Goal: Transaction & Acquisition: Purchase product/service

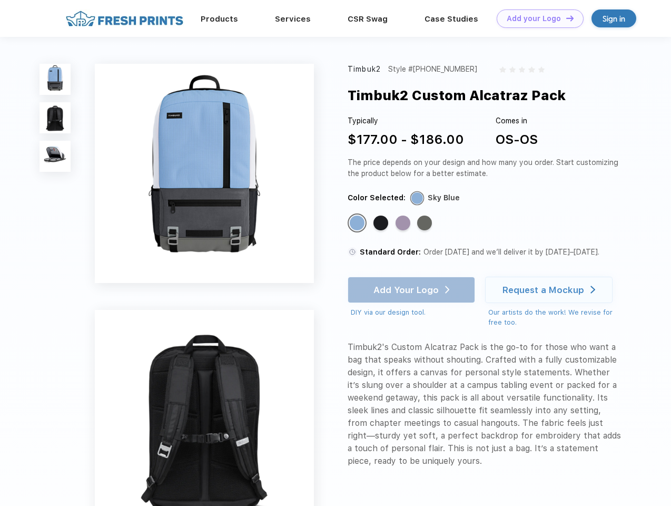
click at [536, 18] on link "Add your Logo Design Tool" at bounding box center [540, 18] width 87 height 18
click at [0, 0] on div "Design Tool" at bounding box center [0, 0] width 0 height 0
click at [565, 18] on link "Add your Logo Design Tool" at bounding box center [540, 18] width 87 height 18
click at [55, 79] on img at bounding box center [55, 79] width 31 height 31
click at [55, 118] on img at bounding box center [55, 117] width 31 height 31
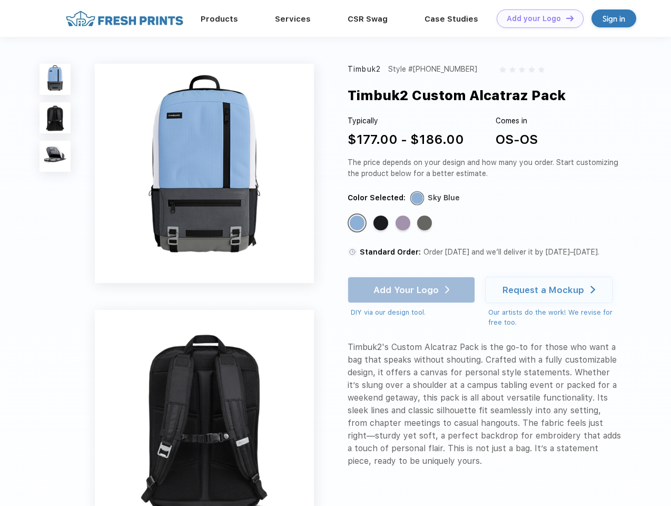
click at [55, 156] on img at bounding box center [55, 156] width 31 height 31
click at [358, 223] on div "Standard Color" at bounding box center [357, 222] width 15 height 15
click at [382, 223] on div "Standard Color" at bounding box center [380, 222] width 15 height 15
click at [404, 223] on div "Standard Color" at bounding box center [403, 222] width 15 height 15
click at [426, 223] on div "Standard Color" at bounding box center [424, 222] width 15 height 15
